Goal: Task Accomplishment & Management: Manage account settings

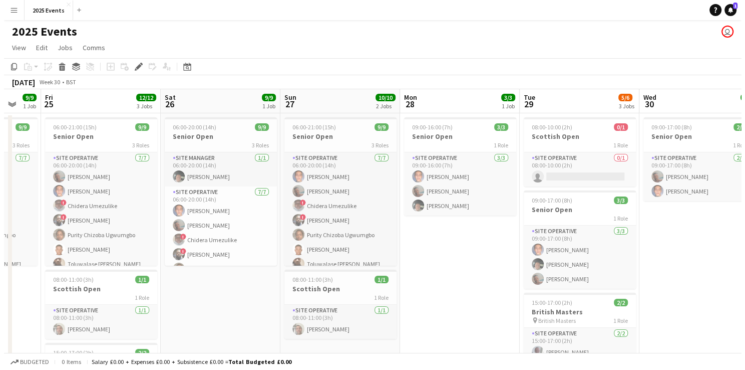
scroll to position [0, 297]
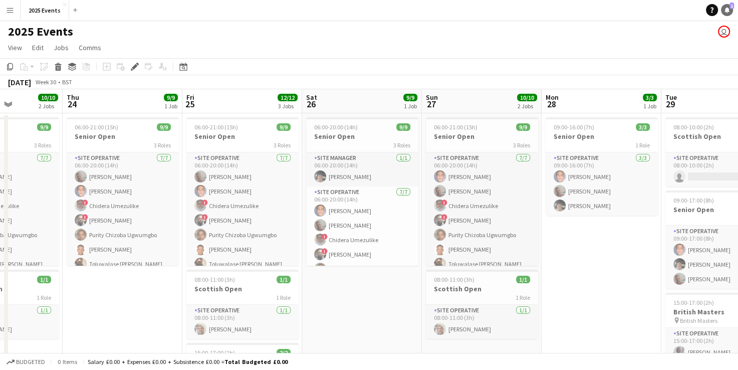
click at [722, 10] on link "Notifications 1" at bounding box center [727, 10] width 12 height 12
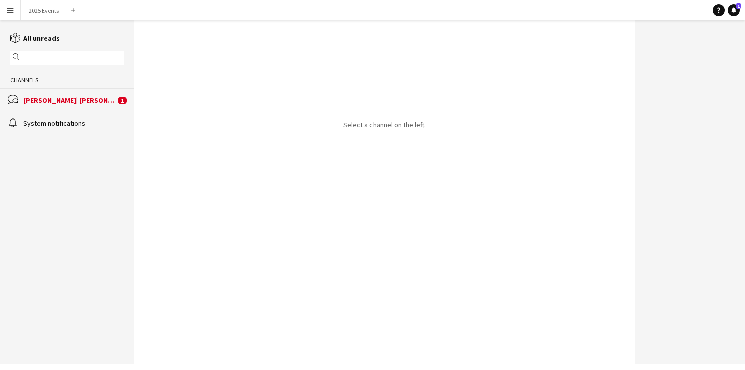
click at [103, 109] on div "bubbles Andrew| Menga 1" at bounding box center [67, 99] width 134 height 23
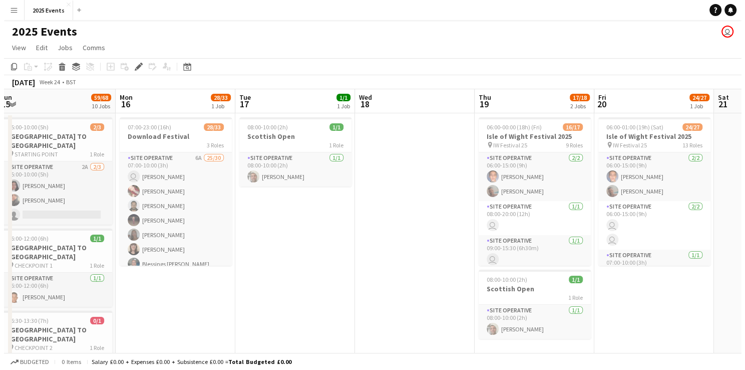
scroll to position [0, 494]
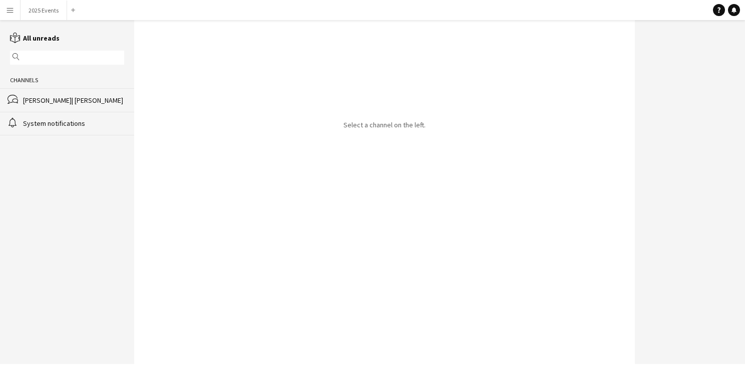
click at [4, 9] on button "Menu" at bounding box center [10, 10] width 20 height 20
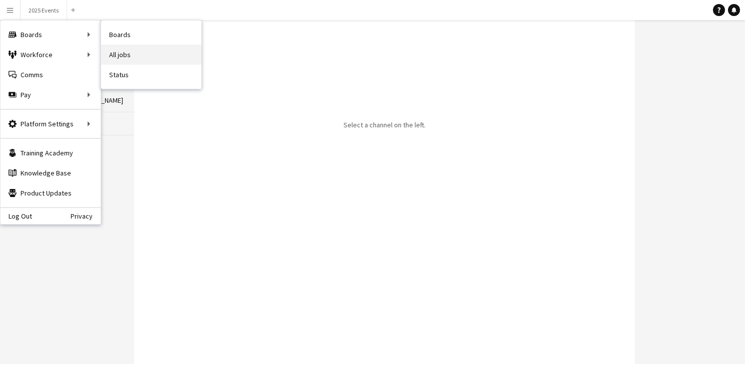
click at [125, 57] on link "All jobs" at bounding box center [151, 55] width 100 height 20
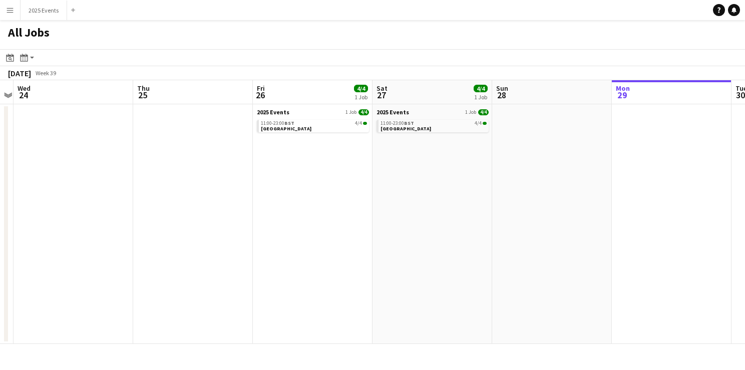
scroll to position [0, 225]
click at [287, 127] on span "[GEOGRAPHIC_DATA]" at bounding box center [287, 128] width 51 height 7
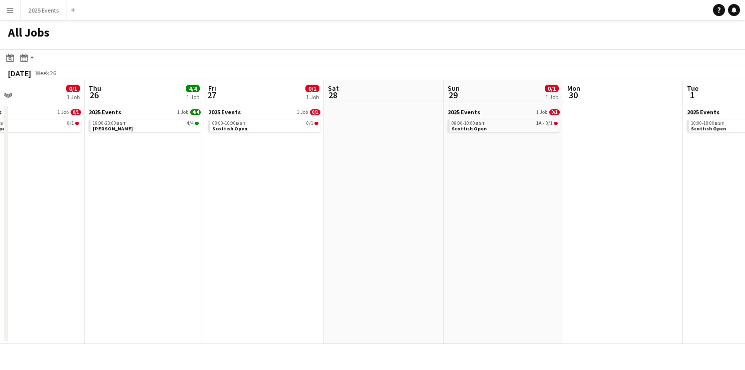
scroll to position [0, 309]
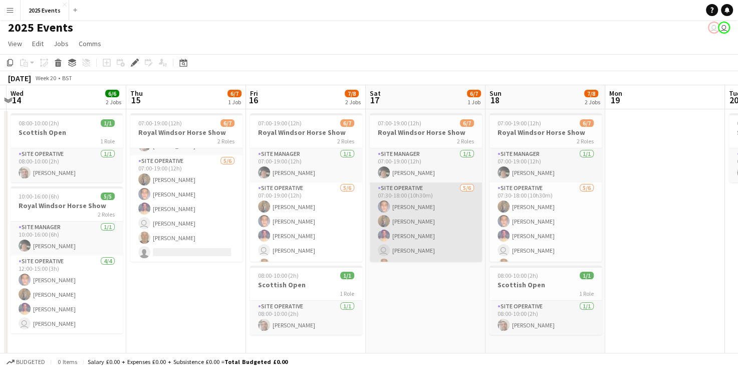
scroll to position [27, 0]
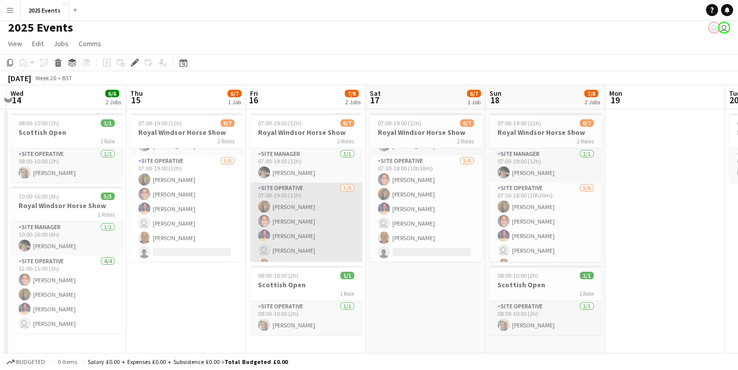
click at [314, 193] on app-card-role "Site Operative 5/6 07:00-19:00 (12h) Shak Siad Billy Bartholomew Reme Rodgers u…" at bounding box center [306, 235] width 112 height 107
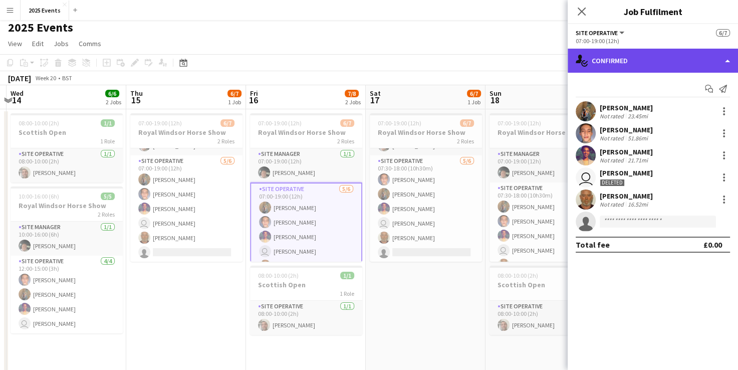
click at [684, 61] on div "single-neutral-actions-check-2 Confirmed" at bounding box center [653, 61] width 170 height 24
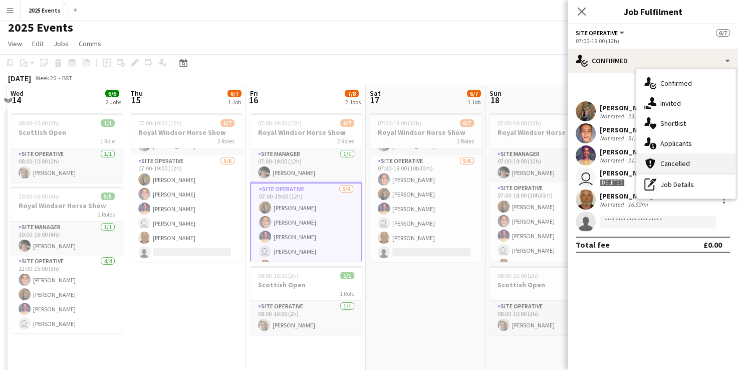
click at [695, 153] on div "cancellation Cancelled" at bounding box center [685, 163] width 99 height 20
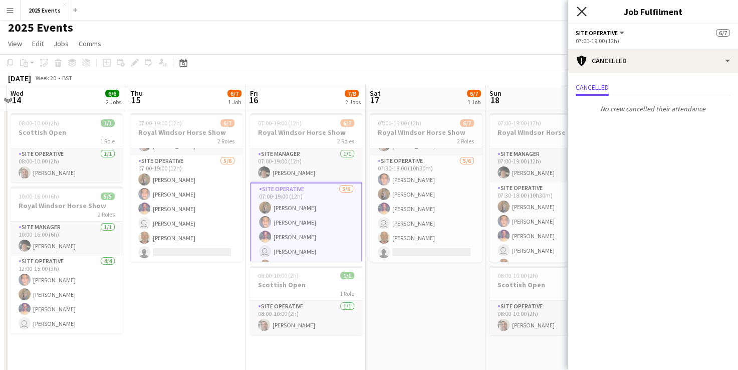
click at [585, 9] on icon "Close pop-in" at bounding box center [582, 12] width 10 height 10
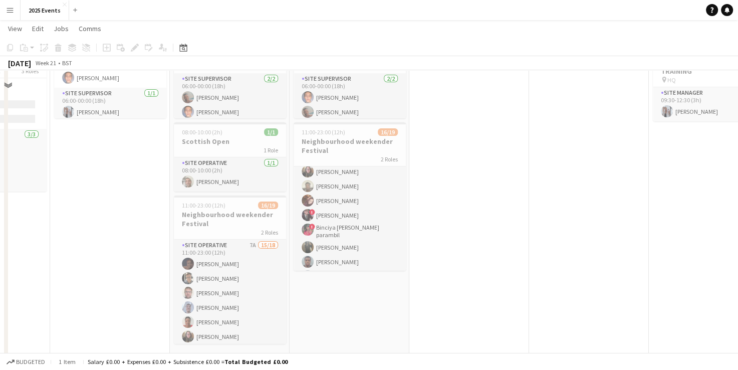
scroll to position [114, 0]
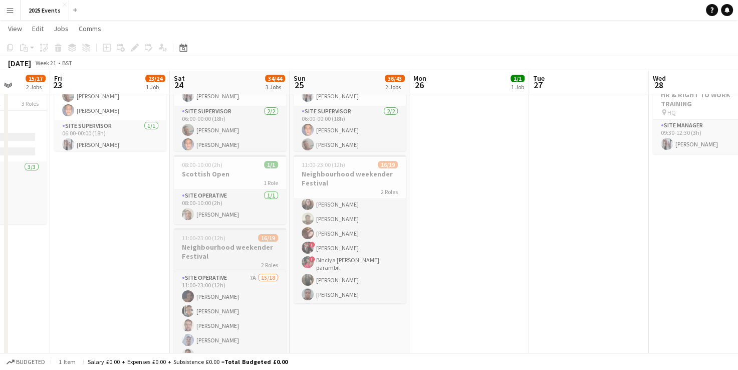
click at [204, 258] on h3 "Neighbourhood weekender Festival" at bounding box center [230, 251] width 112 height 18
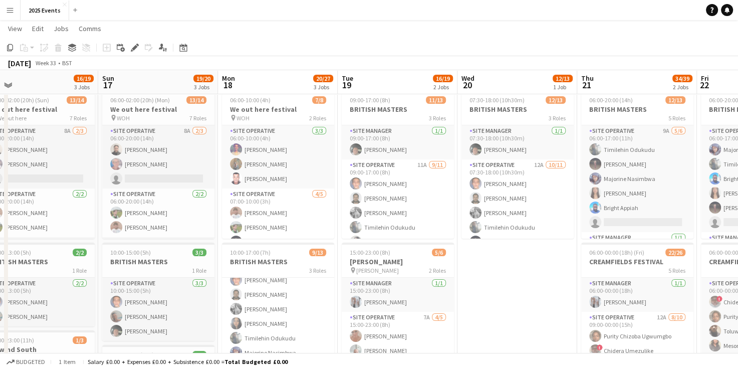
scroll to position [0, 381]
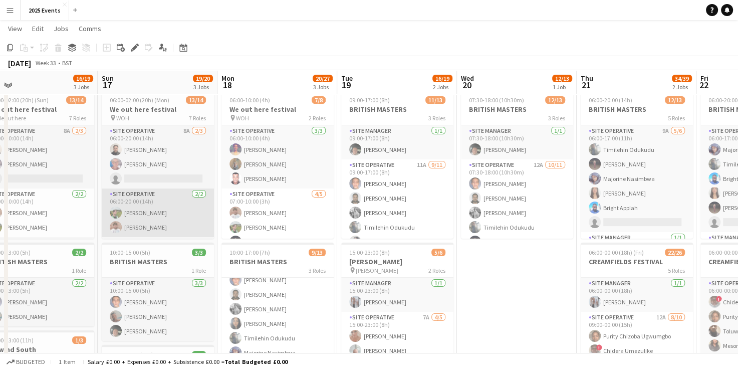
click at [144, 195] on app-card-role "Site Operative 2/2 06:00-20:00 (14h) Lukass Riekstins Nik Sternberg" at bounding box center [158, 212] width 112 height 49
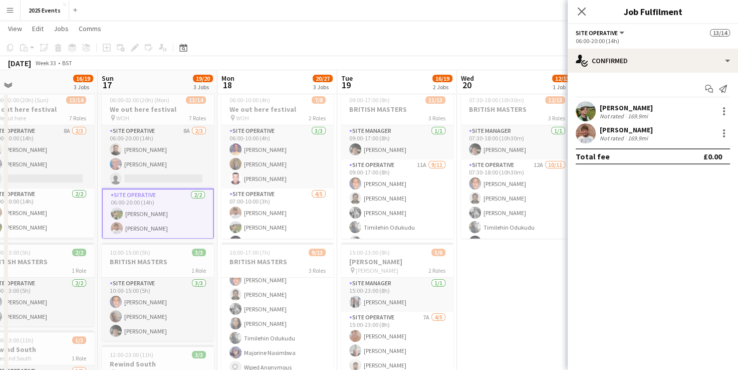
click at [583, 132] on app-user-avatar at bounding box center [586, 133] width 20 height 20
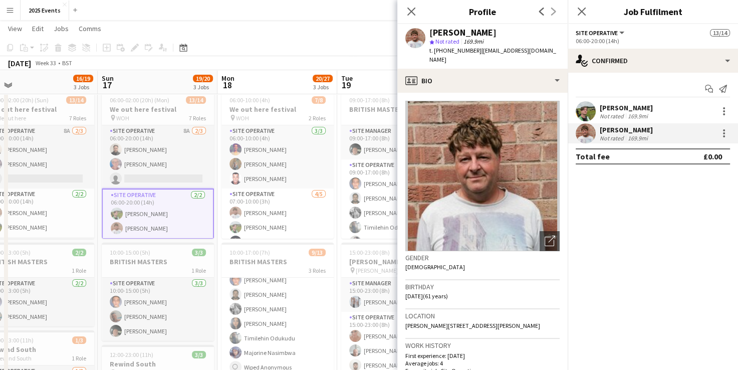
click at [587, 109] on app-user-avatar at bounding box center [586, 111] width 20 height 20
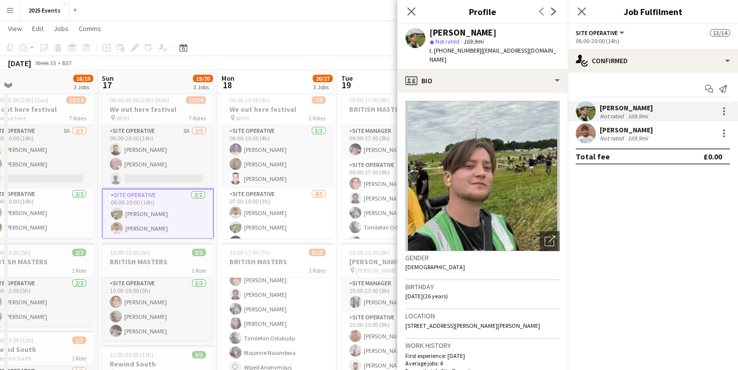
click at [591, 128] on app-user-avatar at bounding box center [586, 133] width 20 height 20
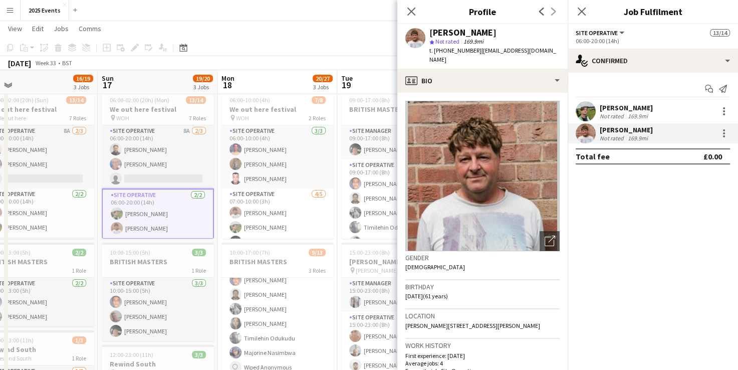
click at [589, 108] on app-user-avatar at bounding box center [586, 111] width 20 height 20
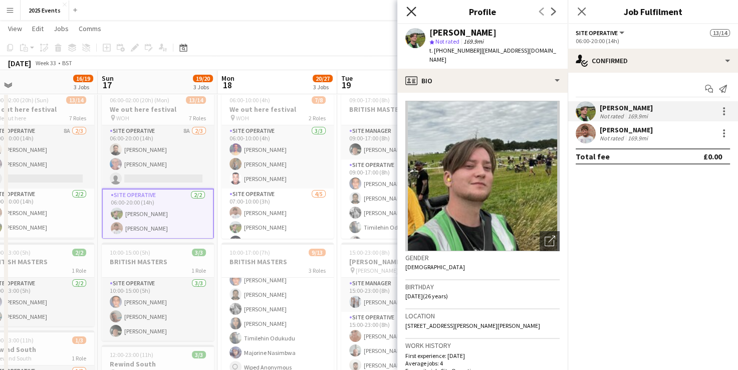
click at [407, 10] on icon "Close pop-in" at bounding box center [411, 12] width 10 height 10
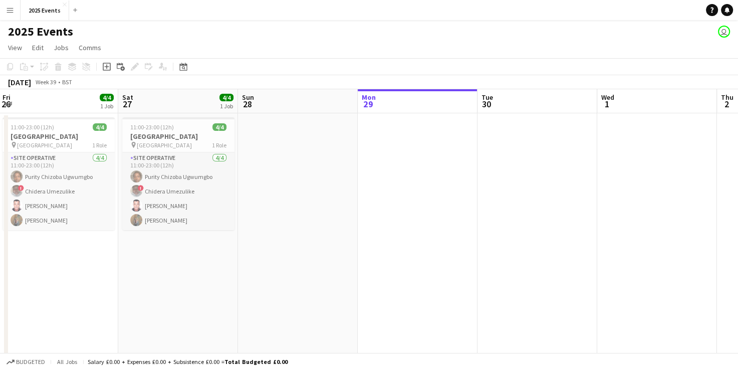
scroll to position [0, 361]
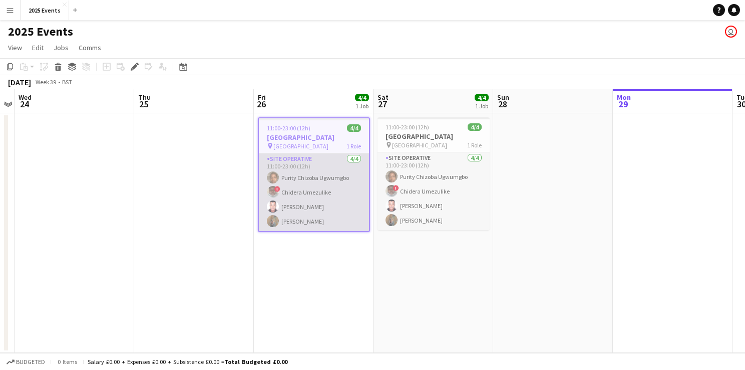
click at [325, 165] on app-card-role "Site Operative [DATE] 11:00-23:00 (12h) Purity Chizoba Ugwumgbo ! Chidera Umezu…" at bounding box center [314, 192] width 110 height 78
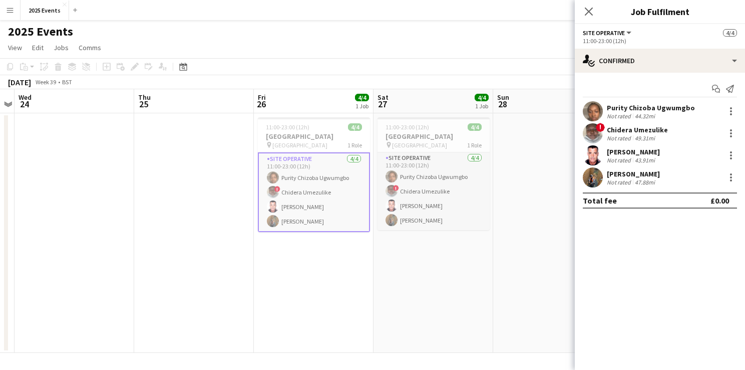
click at [589, 112] on app-user-avatar at bounding box center [593, 111] width 20 height 20
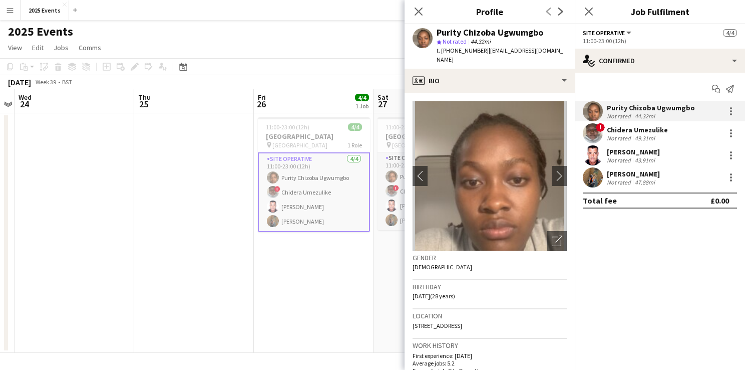
drag, startPoint x: 547, startPoint y: 34, endPoint x: 437, endPoint y: 32, distance: 109.2
click at [437, 32] on div "Purity Chizoba Ugwumgbo" at bounding box center [502, 32] width 130 height 9
copy div "Purity Chizoba Ugwumgbo"
click at [593, 134] on app-user-avatar at bounding box center [593, 133] width 20 height 20
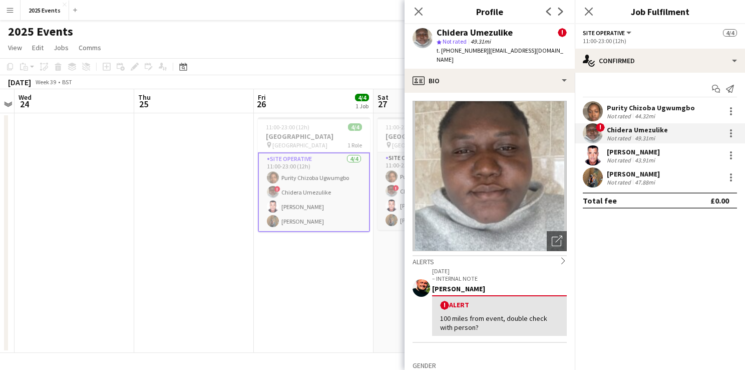
drag, startPoint x: 523, startPoint y: 33, endPoint x: 437, endPoint y: 34, distance: 85.2
click at [437, 34] on div "Chidera Umezulike !" at bounding box center [502, 32] width 130 height 9
copy div "Chidera Umezulike"
click at [596, 158] on app-user-avatar at bounding box center [593, 155] width 20 height 20
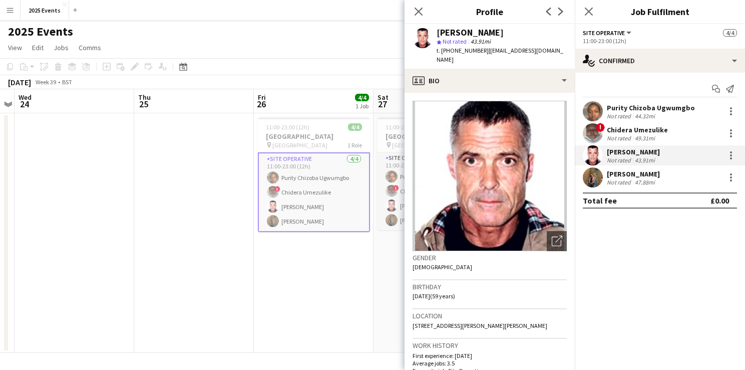
drag, startPoint x: 508, startPoint y: 35, endPoint x: 436, endPoint y: 34, distance: 72.6
click at [436, 34] on div "[PERSON_NAME] star Not rated 43.91mi t. [PHONE_NUMBER] | [EMAIL_ADDRESS][DOMAIN…" at bounding box center [490, 46] width 170 height 45
copy div "[PERSON_NAME]"
click at [588, 177] on app-user-avatar at bounding box center [593, 177] width 20 height 20
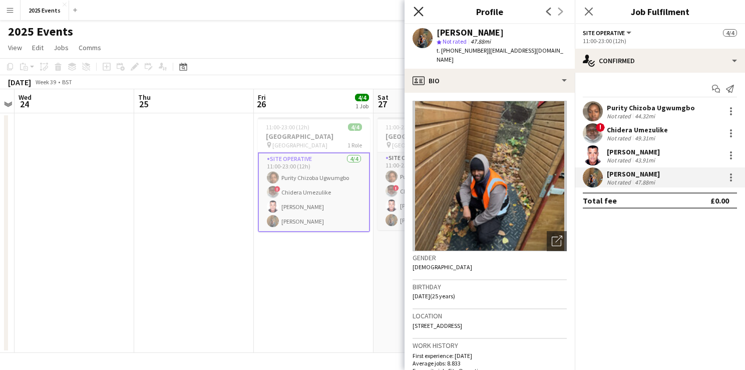
click at [418, 14] on icon "Close pop-in" at bounding box center [419, 12] width 10 height 10
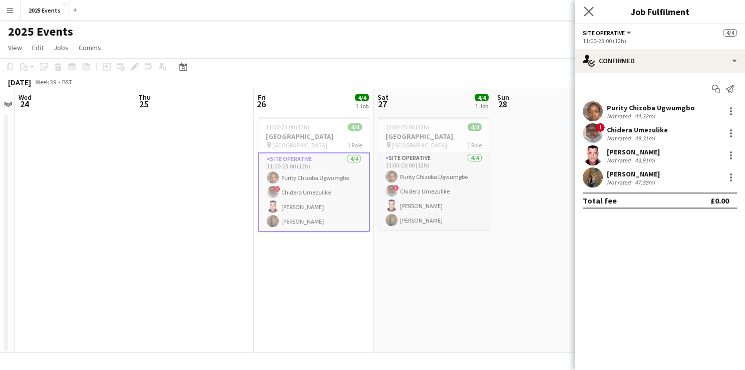
click at [583, 11] on app-icon "Close pop-in" at bounding box center [589, 12] width 15 height 15
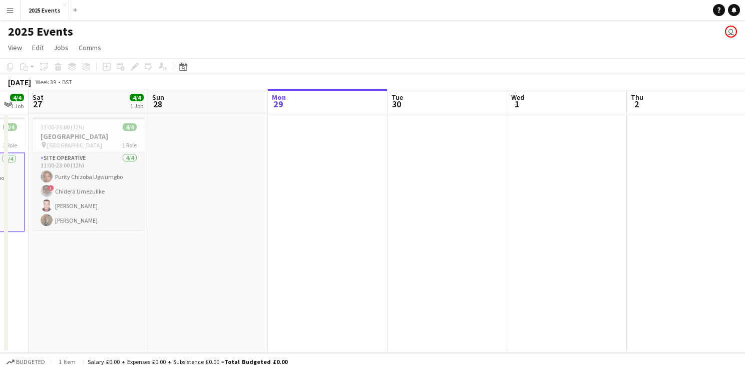
scroll to position [0, 210]
